Goal: Check status: Check status

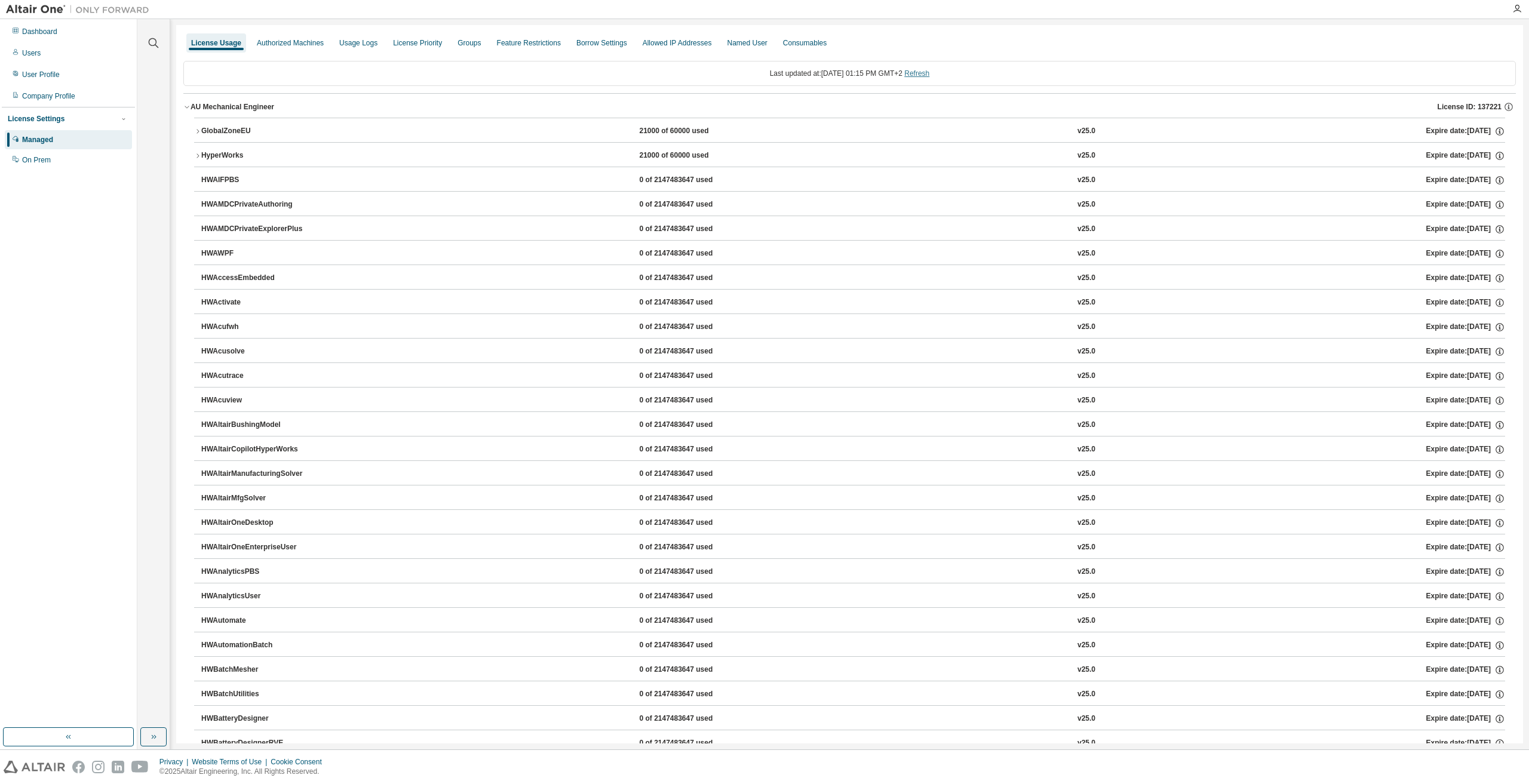
click at [926, 73] on link "Refresh" at bounding box center [917, 73] width 25 height 8
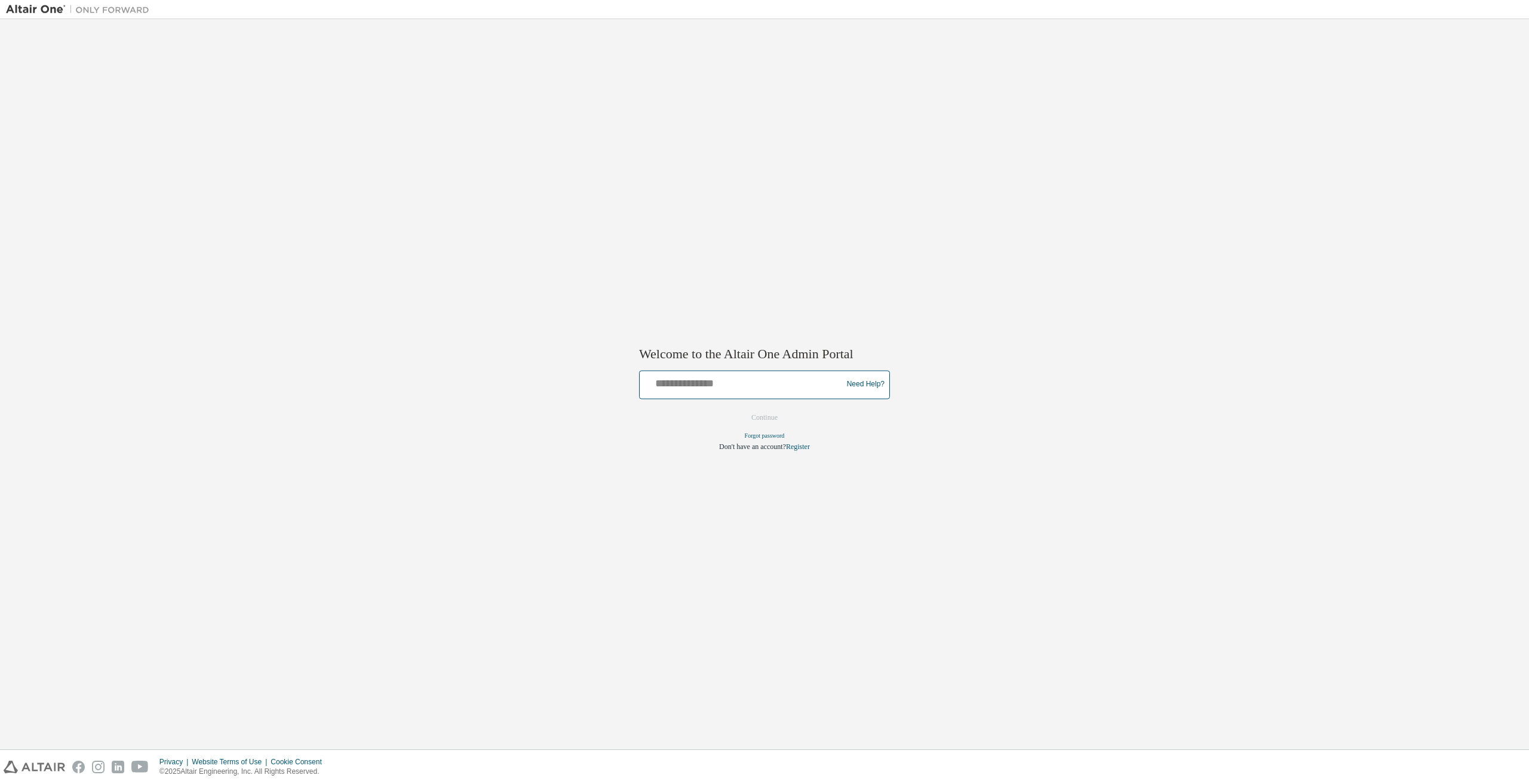
click at [769, 384] on input "text" at bounding box center [742, 381] width 196 height 17
type input "**********"
click at [780, 421] on button "Continue" at bounding box center [764, 418] width 51 height 18
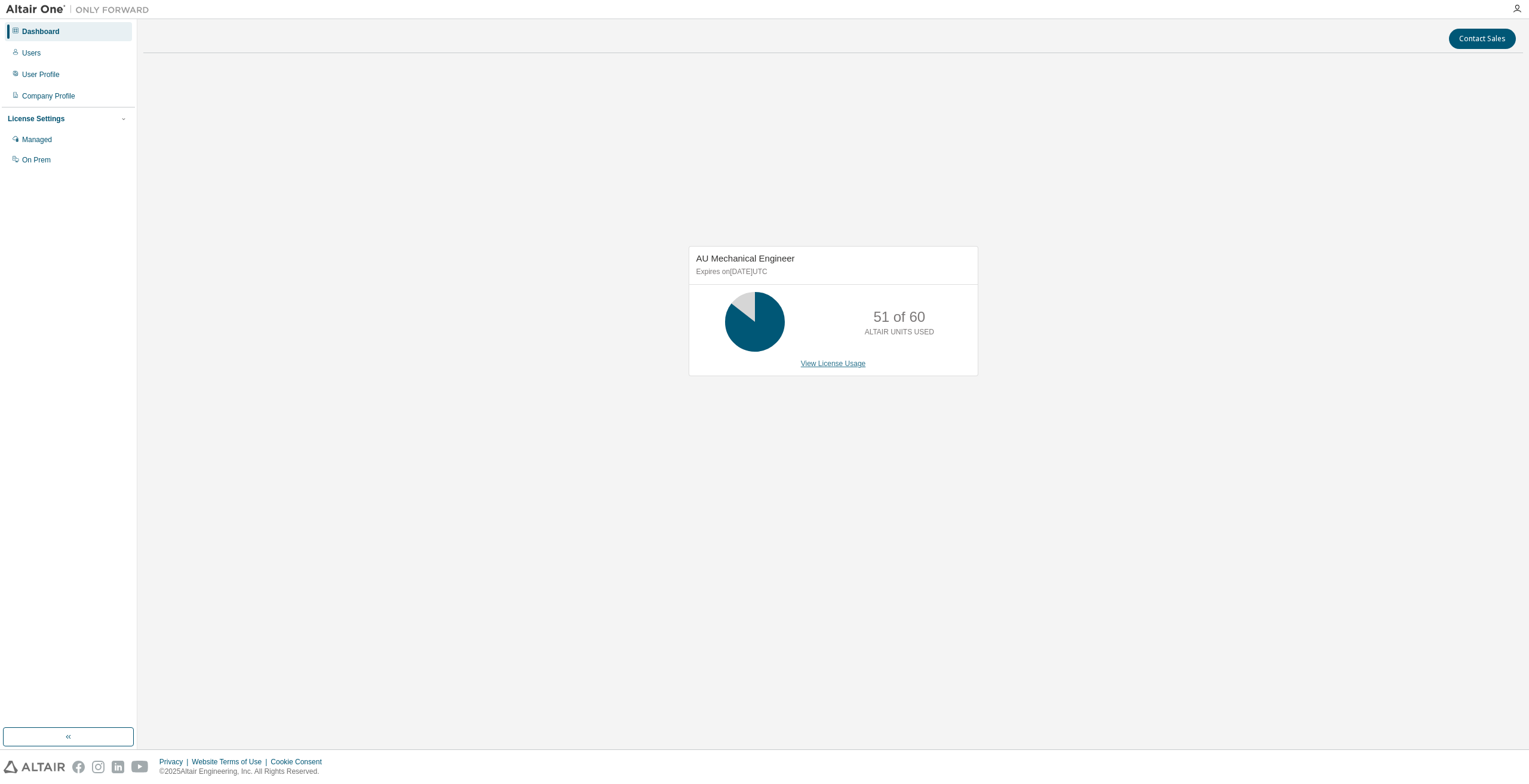
click at [838, 366] on link "View License Usage" at bounding box center [834, 363] width 65 height 8
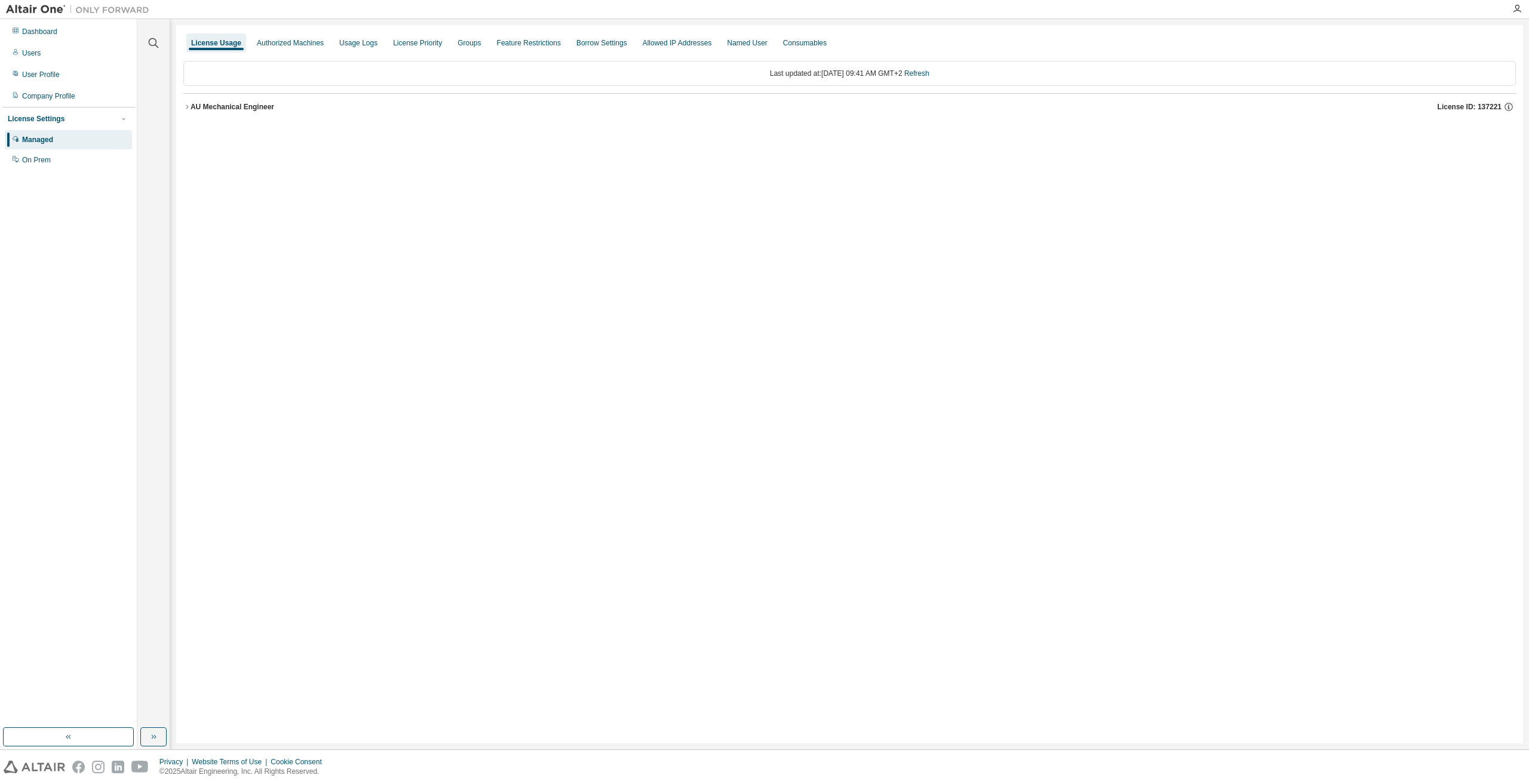
click at [229, 110] on div "AU Mechanical Engineer" at bounding box center [232, 107] width 84 height 10
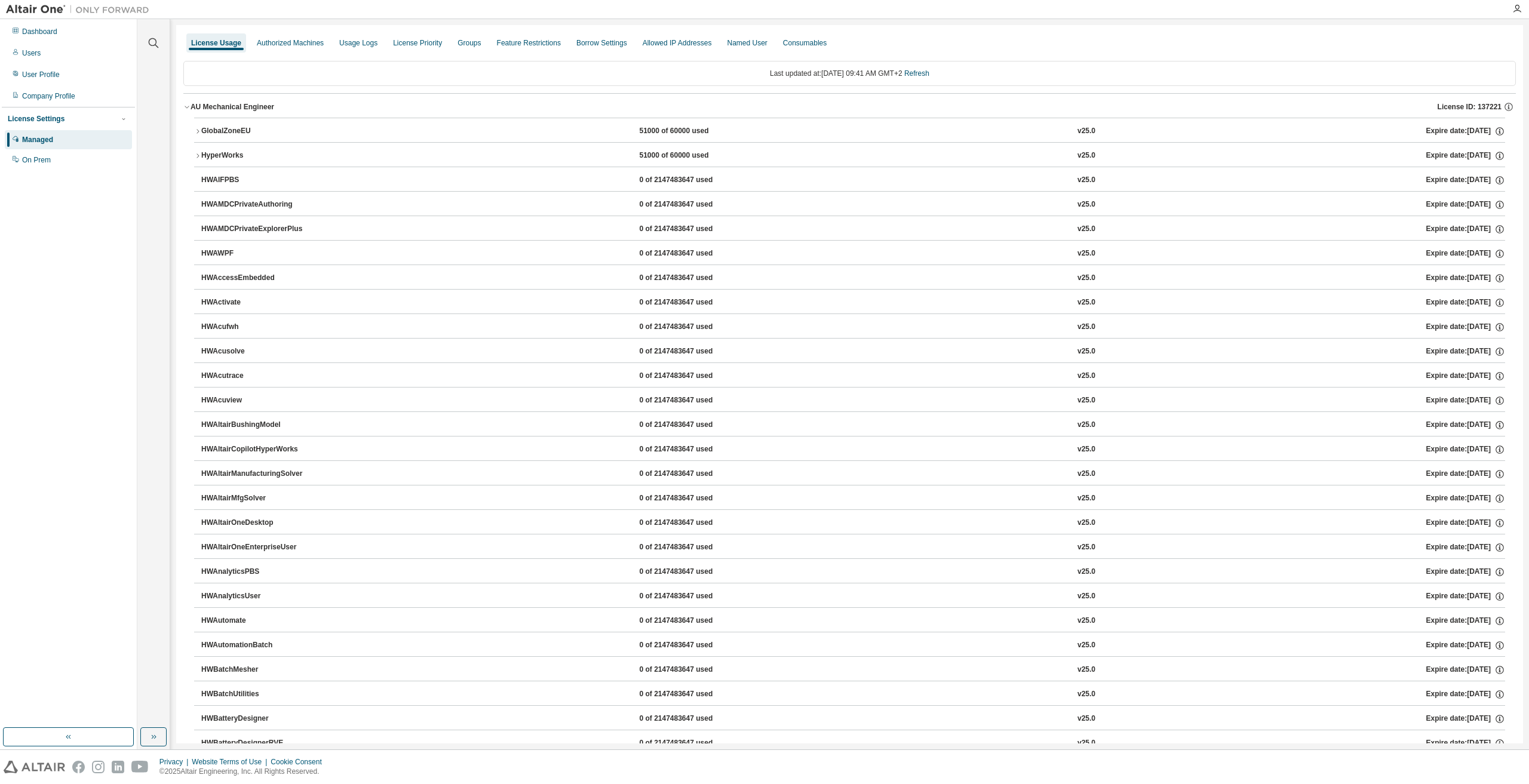
click at [231, 130] on div "GlobalZoneEU" at bounding box center [255, 131] width 107 height 11
